Goal: Task Accomplishment & Management: Complete application form

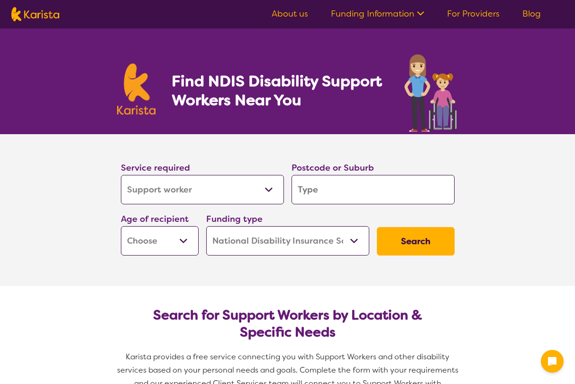
select select "Support worker"
select select "NDIS"
select select "Support worker"
select select "NDIS"
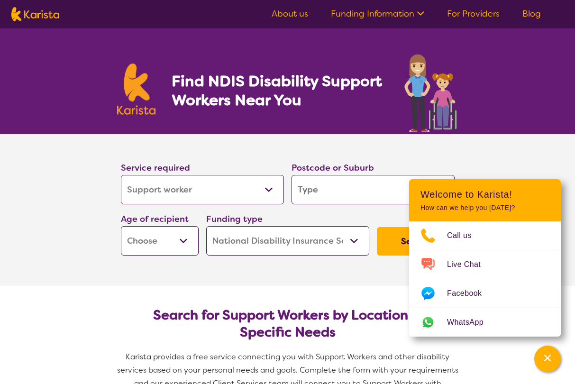
click at [316, 186] on input "search" at bounding box center [373, 189] width 163 height 29
click at [315, 189] on input "search" at bounding box center [373, 189] width 163 height 29
type input "4"
type input "41"
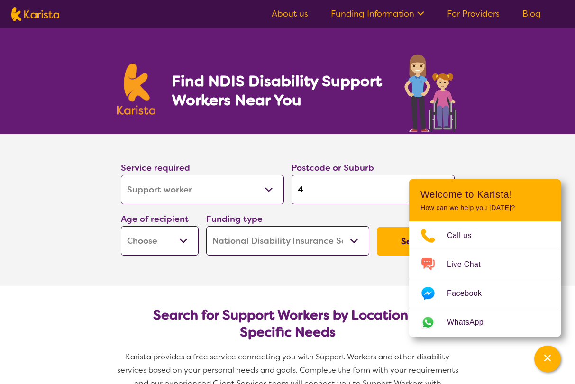
type input "41"
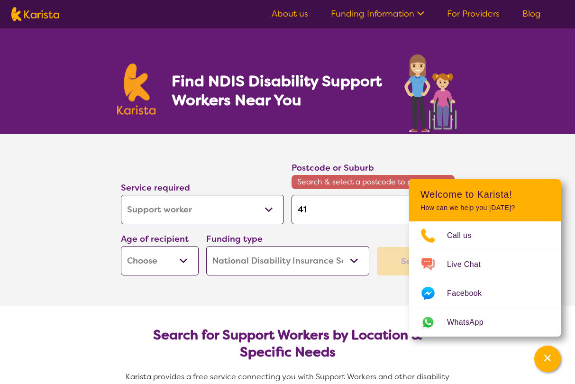
type input "413"
type input "4131"
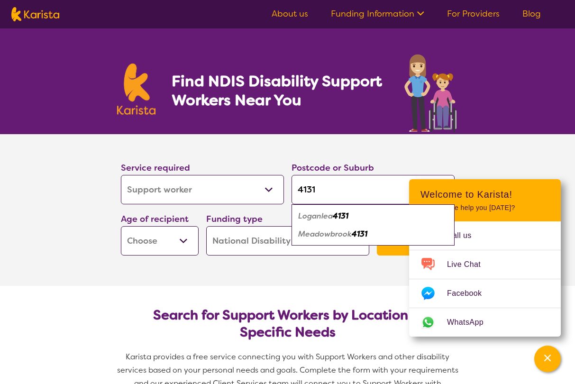
type input "4131"
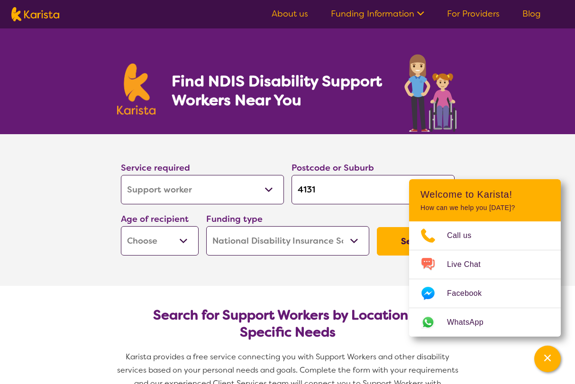
click at [160, 237] on select "Early Childhood - 0 to 9 Child - 10 to 11 Adolescent - 12 to 17 Adult - 18 to 6…" at bounding box center [160, 240] width 78 height 29
select select "AS"
click at [121, 226] on select "Early Childhood - 0 to 9 Child - 10 to 11 Adolescent - 12 to 17 Adult - 18 to 6…" at bounding box center [160, 240] width 78 height 29
select select "AS"
click at [314, 273] on section "Service required Allied Health Assistant Assessment ([MEDICAL_DATA] or [MEDICAL…" at bounding box center [287, 210] width 379 height 152
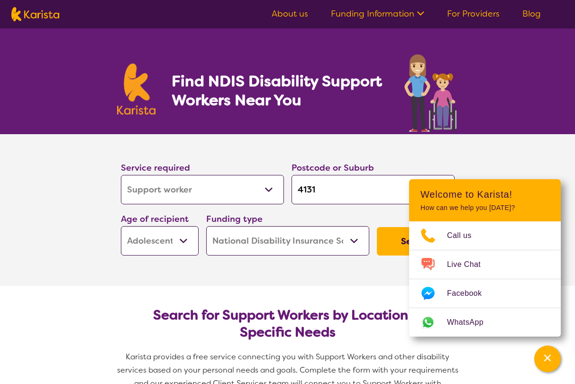
click at [397, 244] on button "Search" at bounding box center [416, 241] width 78 height 28
